Goal: Information Seeking & Learning: Learn about a topic

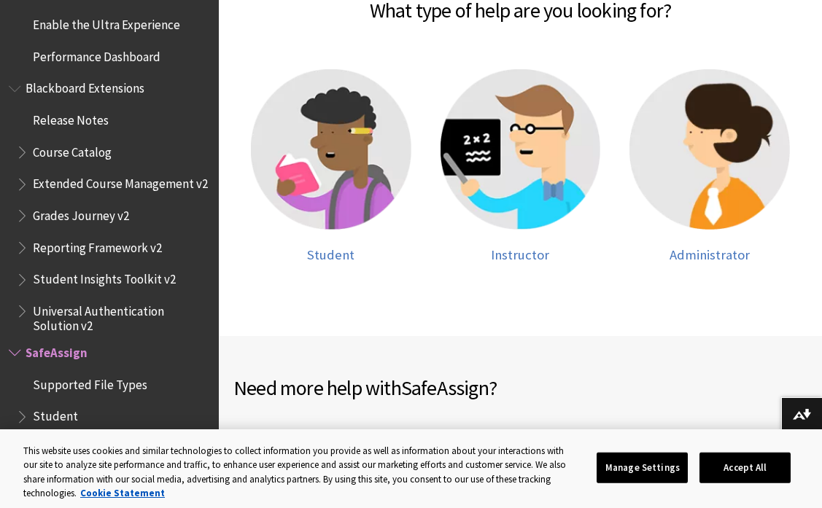
scroll to position [358, 0]
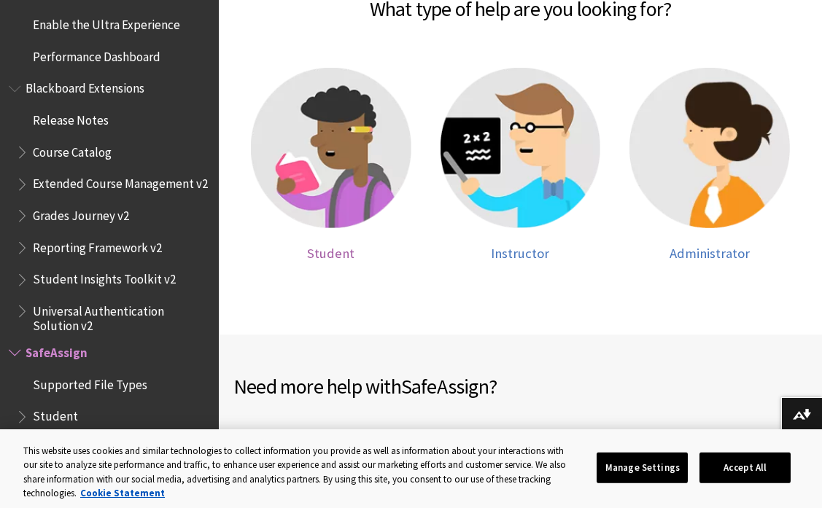
click at [357, 172] on img at bounding box center [331, 148] width 160 height 160
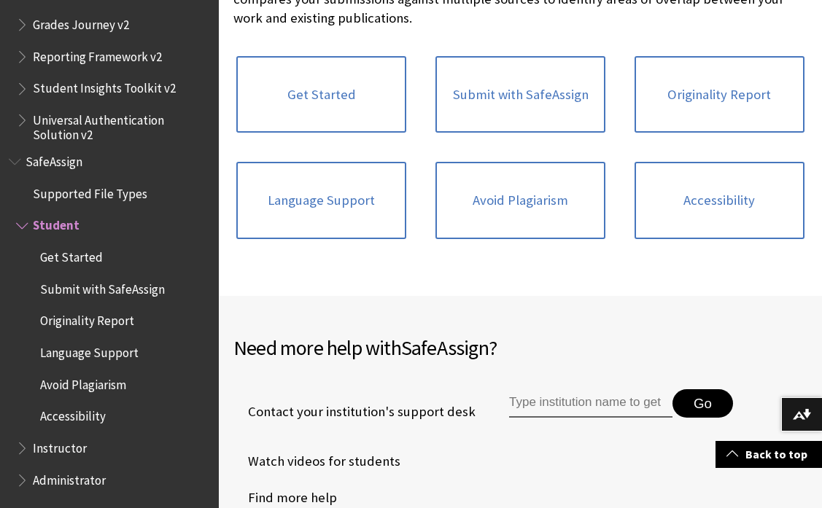
scroll to position [376, 0]
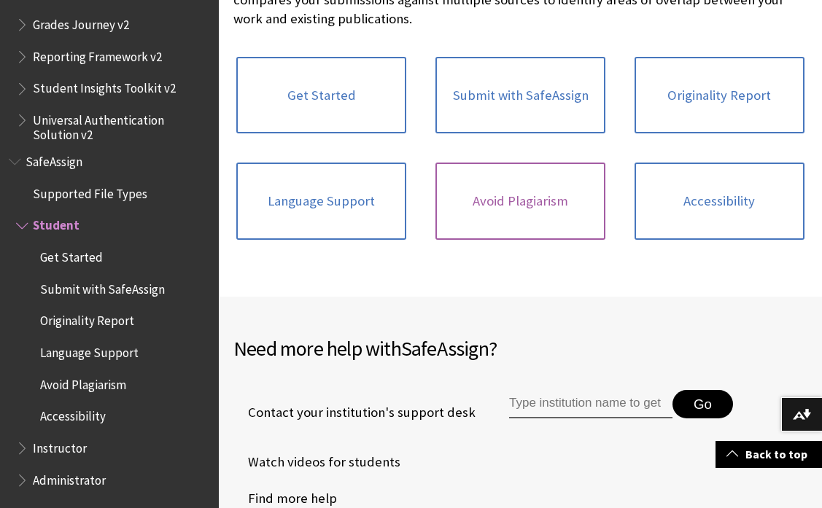
click at [491, 197] on link "Avoid Plagiarism" at bounding box center [520, 201] width 170 height 77
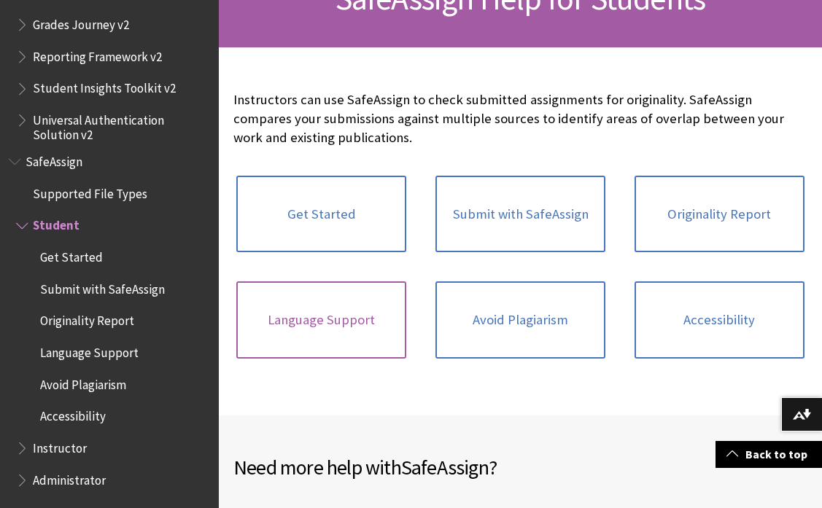
scroll to position [260, 0]
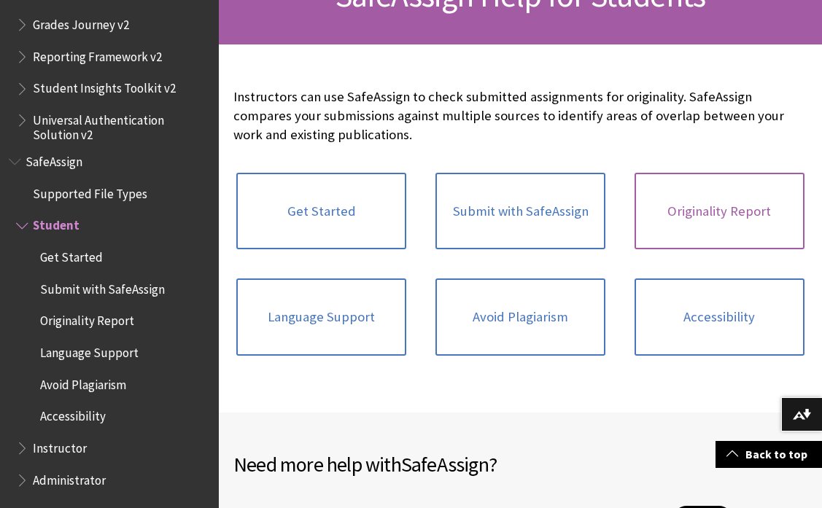
click at [683, 208] on link "Originality Report" at bounding box center [719, 211] width 170 height 77
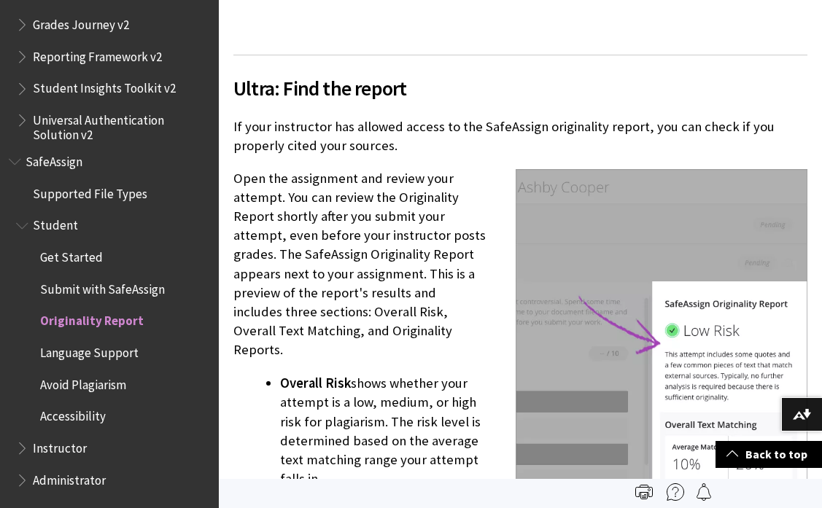
scroll to position [1340, 0]
